Goal: Information Seeking & Learning: Learn about a topic

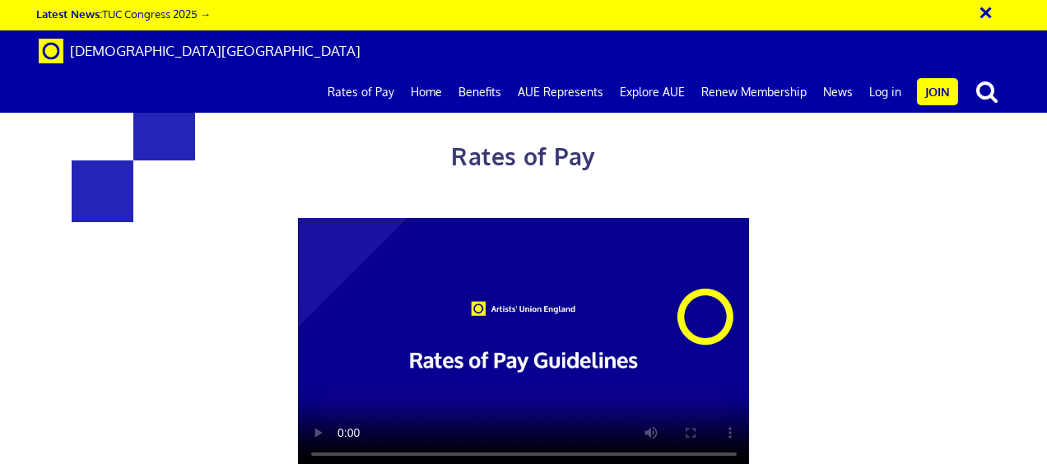
scroll to position [0, 3]
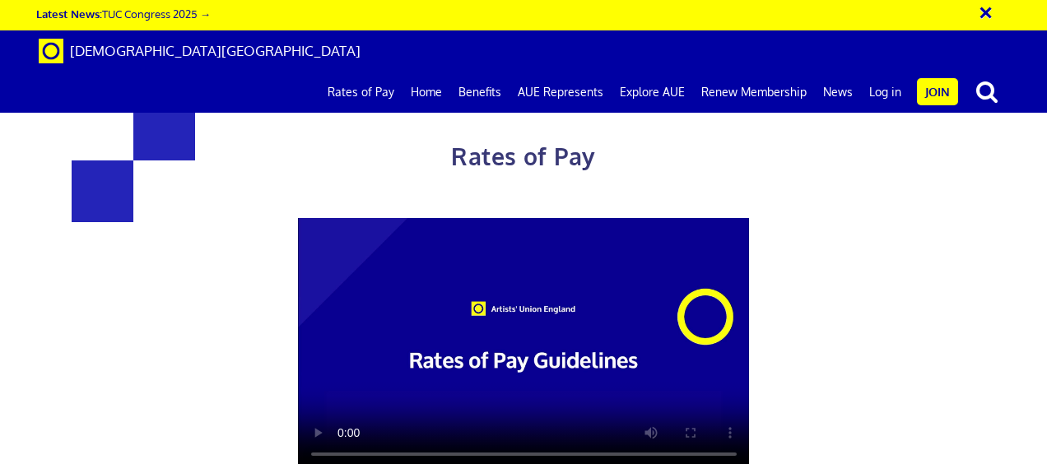
scroll to position [1729, 0]
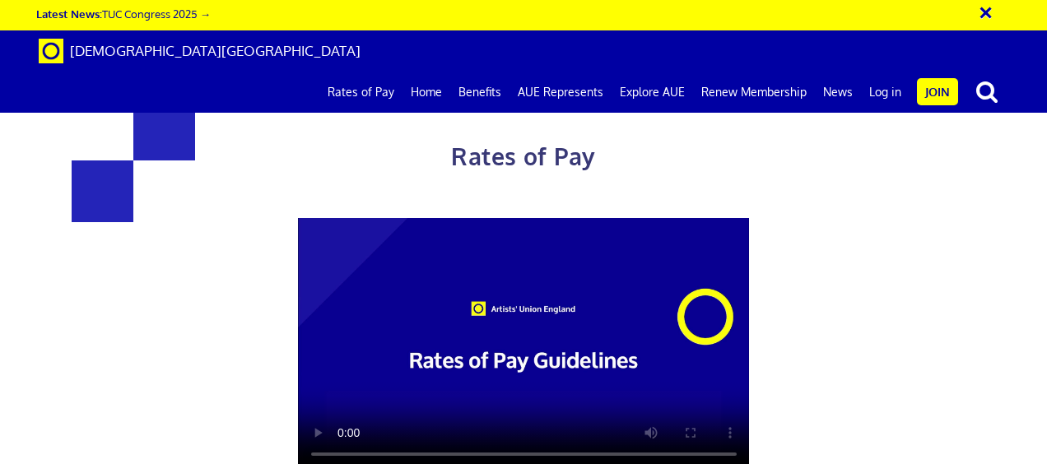
drag, startPoint x: 692, startPoint y: 211, endPoint x: 431, endPoint y: 175, distance: 262.7
drag, startPoint x: 431, startPoint y: 175, endPoint x: 607, endPoint y: 207, distance: 178.3
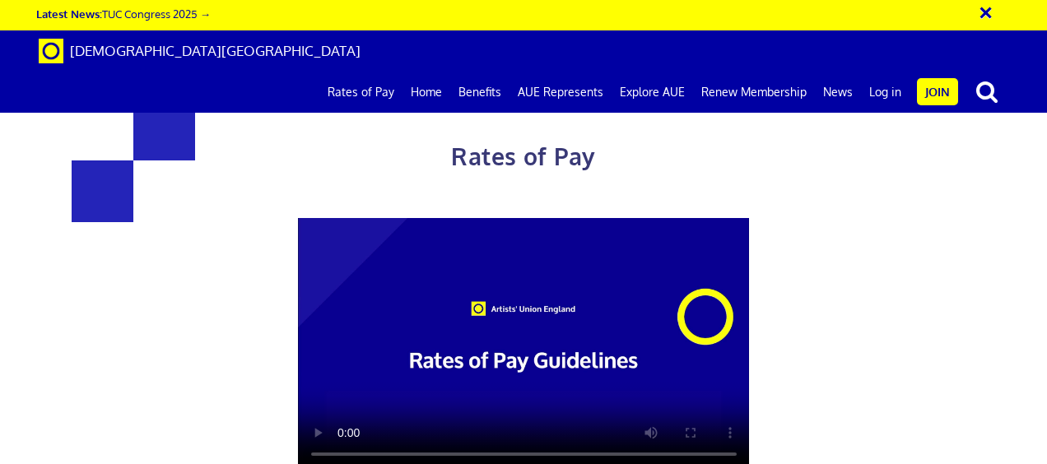
drag, startPoint x: 352, startPoint y: 238, endPoint x: 260, endPoint y: 220, distance: 94.0
drag, startPoint x: 260, startPoint y: 220, endPoint x: 410, endPoint y: 291, distance: 166.1
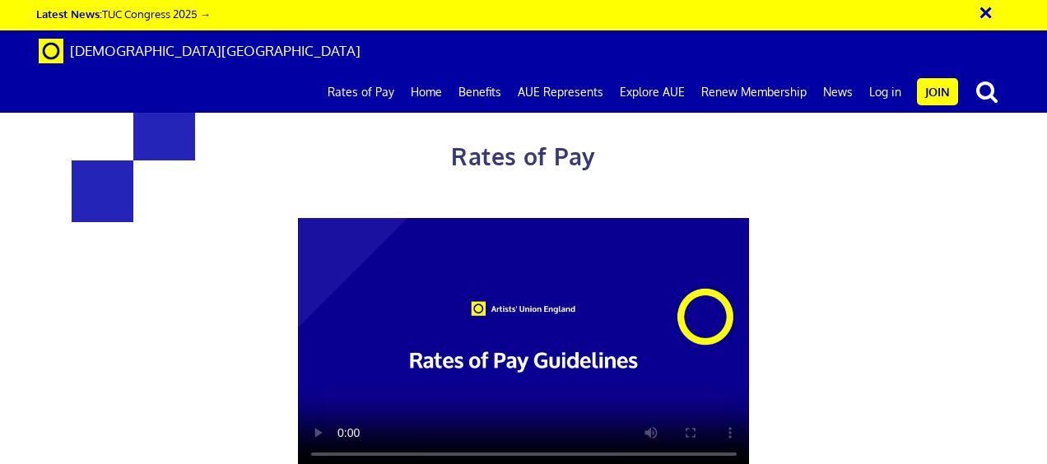
scroll to position [2635, 0]
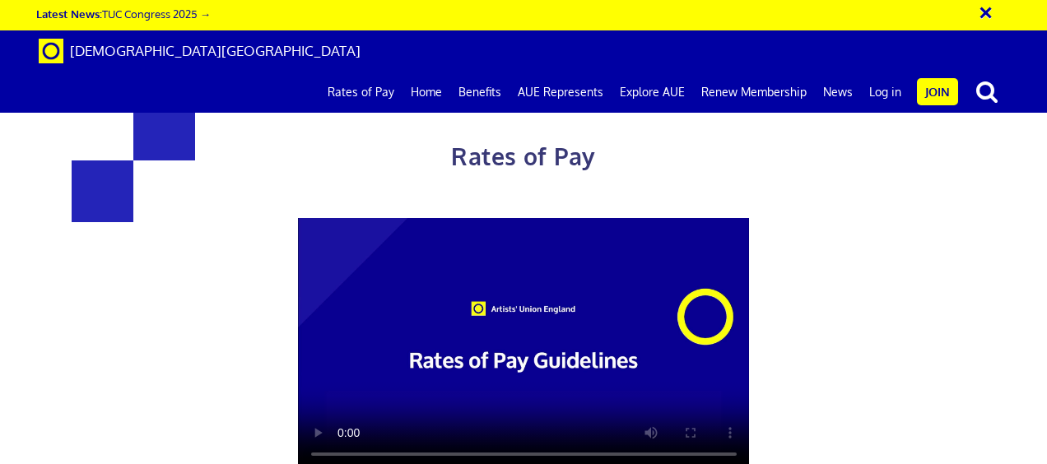
scroll to position [1564, 0]
